Goal: Task Accomplishment & Management: Use online tool/utility

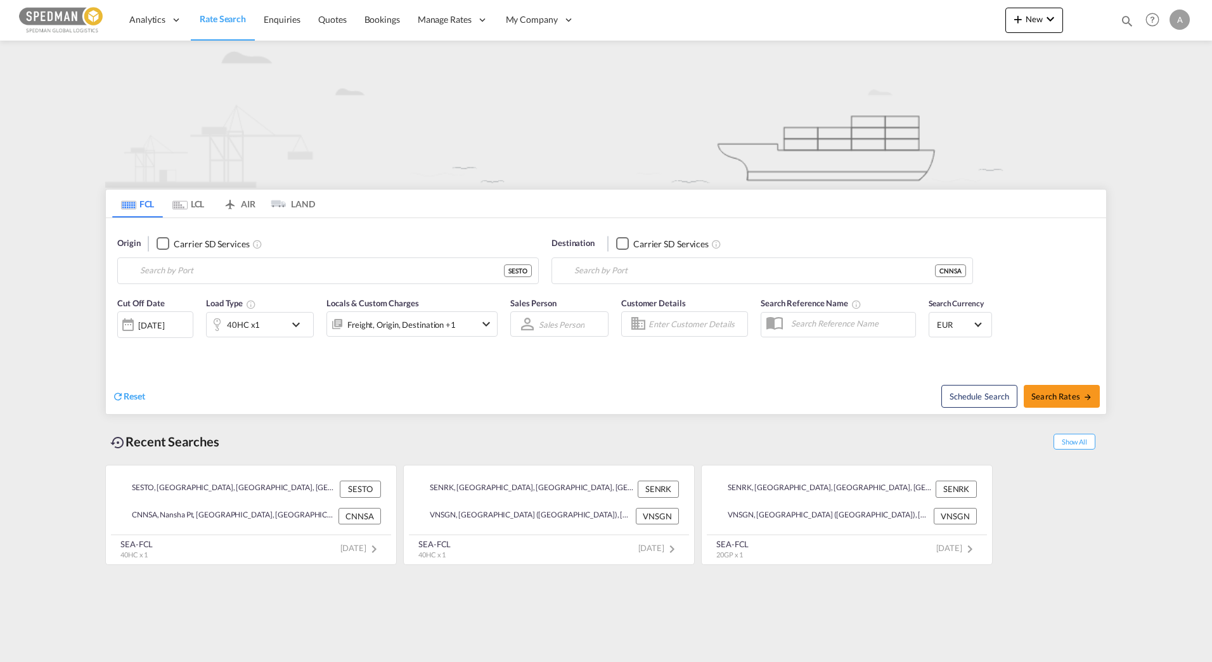
type input "[GEOGRAPHIC_DATA], SESTO"
type input "Nansha Pt, CNNSA"
click at [1013, 13] on md-icon "icon-plus 400-fg" at bounding box center [1018, 18] width 15 height 15
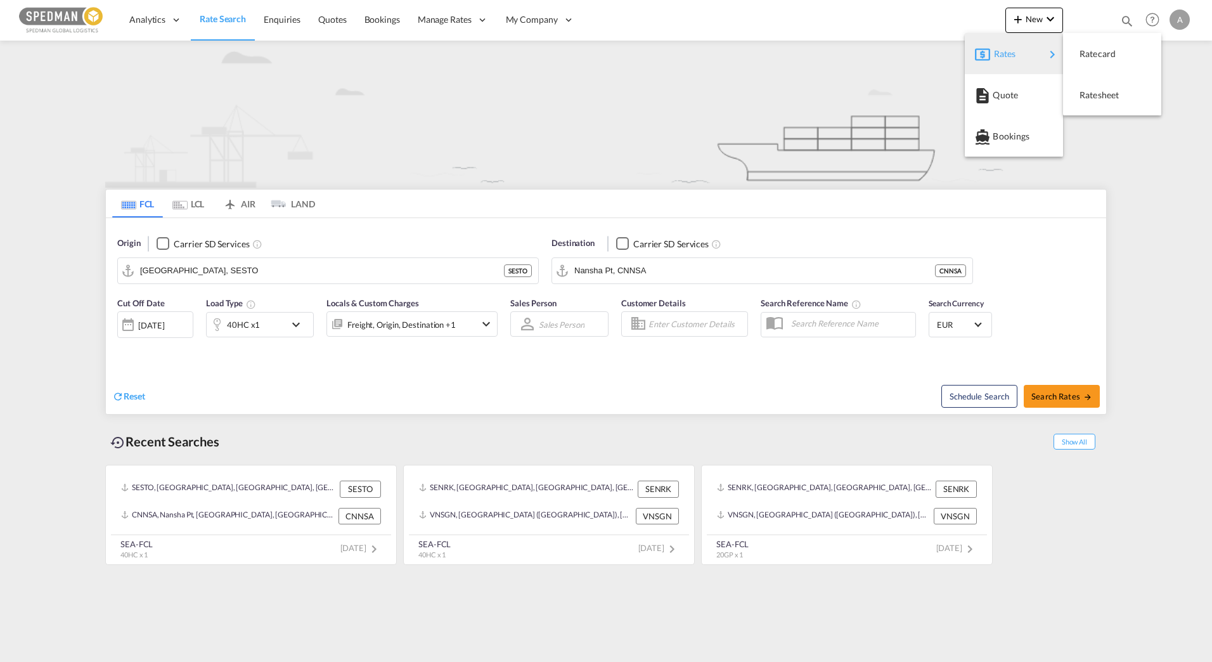
click at [1007, 58] on span "Rates" at bounding box center [1001, 53] width 15 height 25
click at [1104, 107] on div "Ratesheet" at bounding box center [1103, 95] width 47 height 32
